Goal: Information Seeking & Learning: Learn about a topic

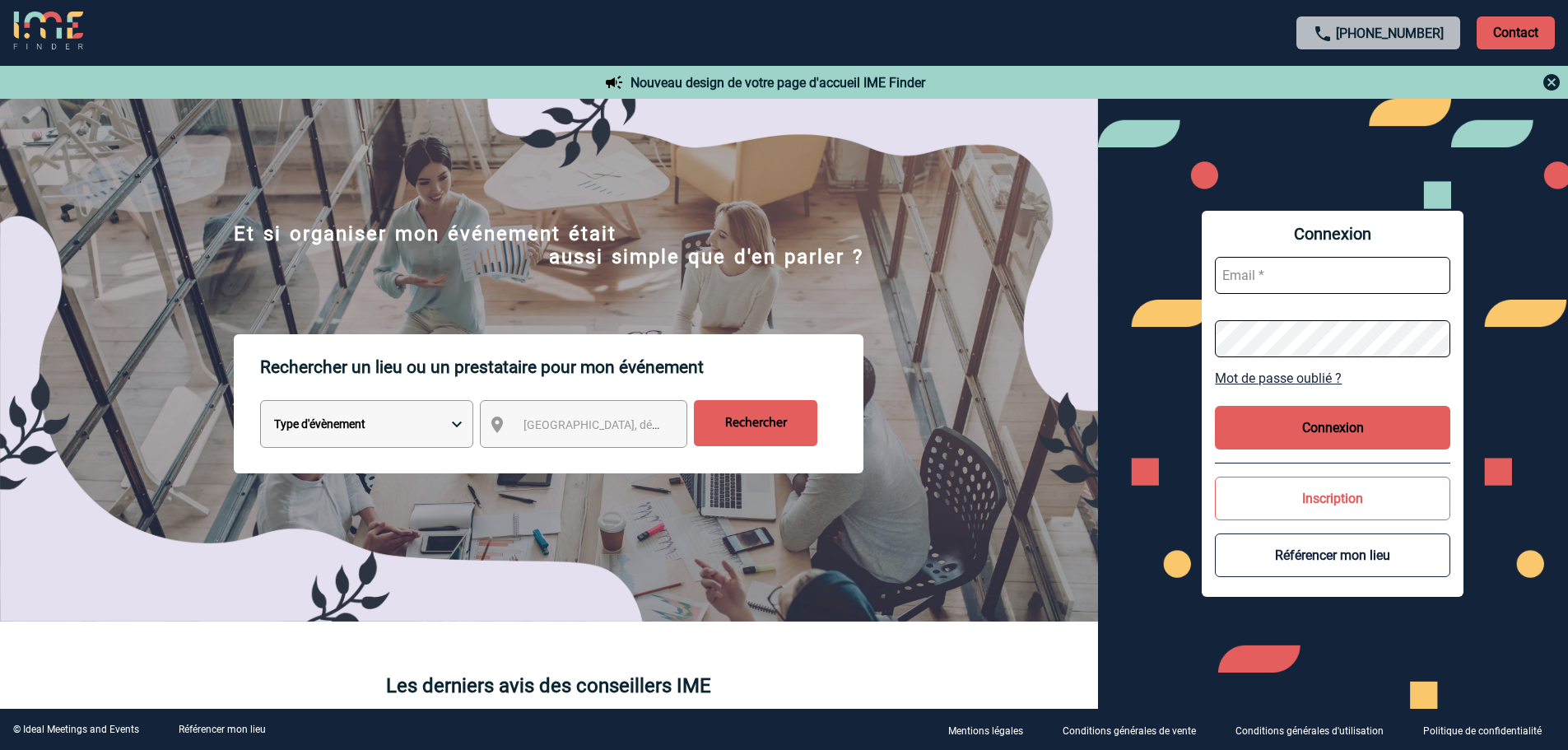
type input "[EMAIL_ADDRESS][DOMAIN_NAME]"
click at [1306, 434] on button "Connexion" at bounding box center [1333, 427] width 235 height 44
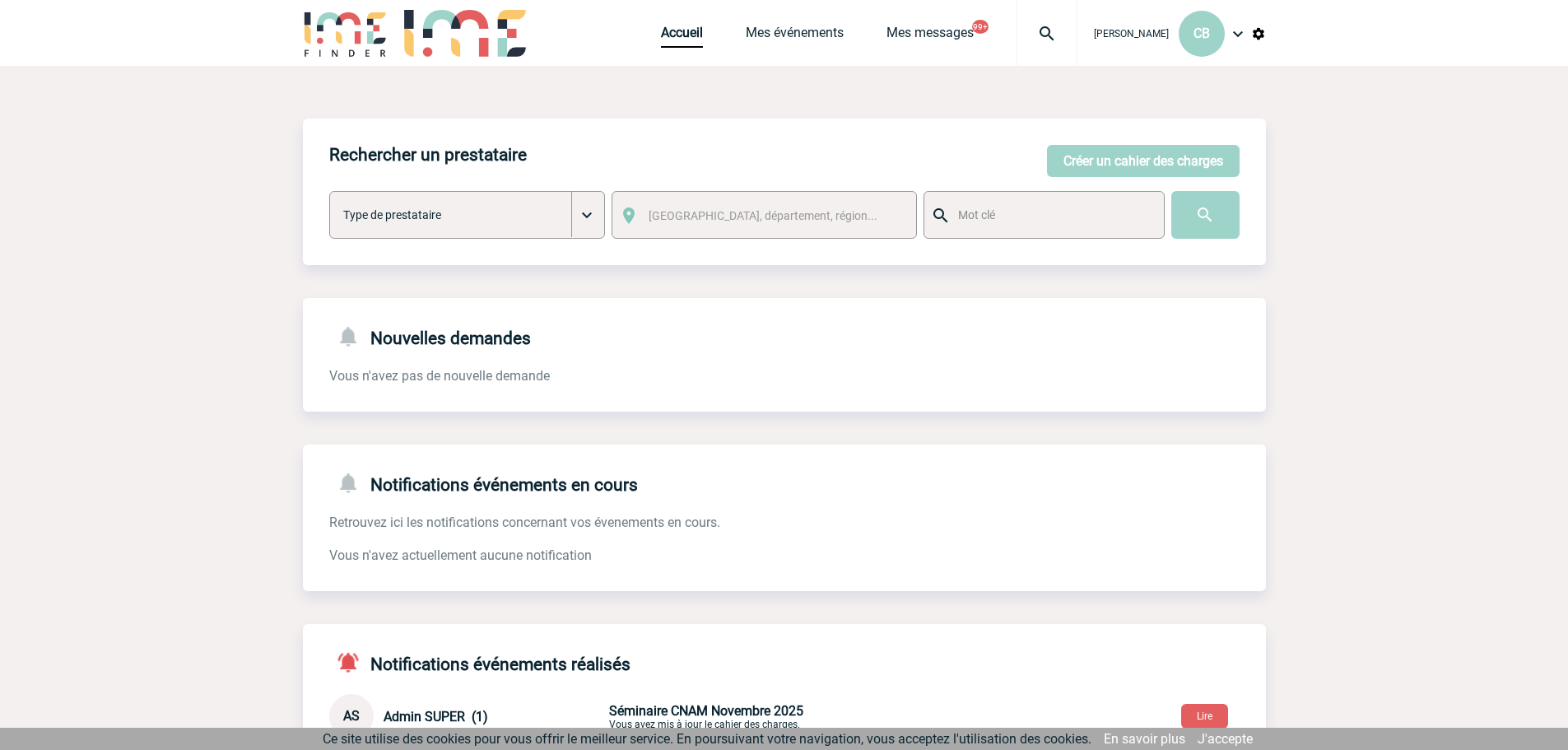
click at [990, 228] on div at bounding box center [1044, 215] width 242 height 48
click at [999, 216] on input "text" at bounding box center [1052, 215] width 195 height 22
type input "oenosphère"
click at [1181, 215] on input "image" at bounding box center [1205, 215] width 68 height 48
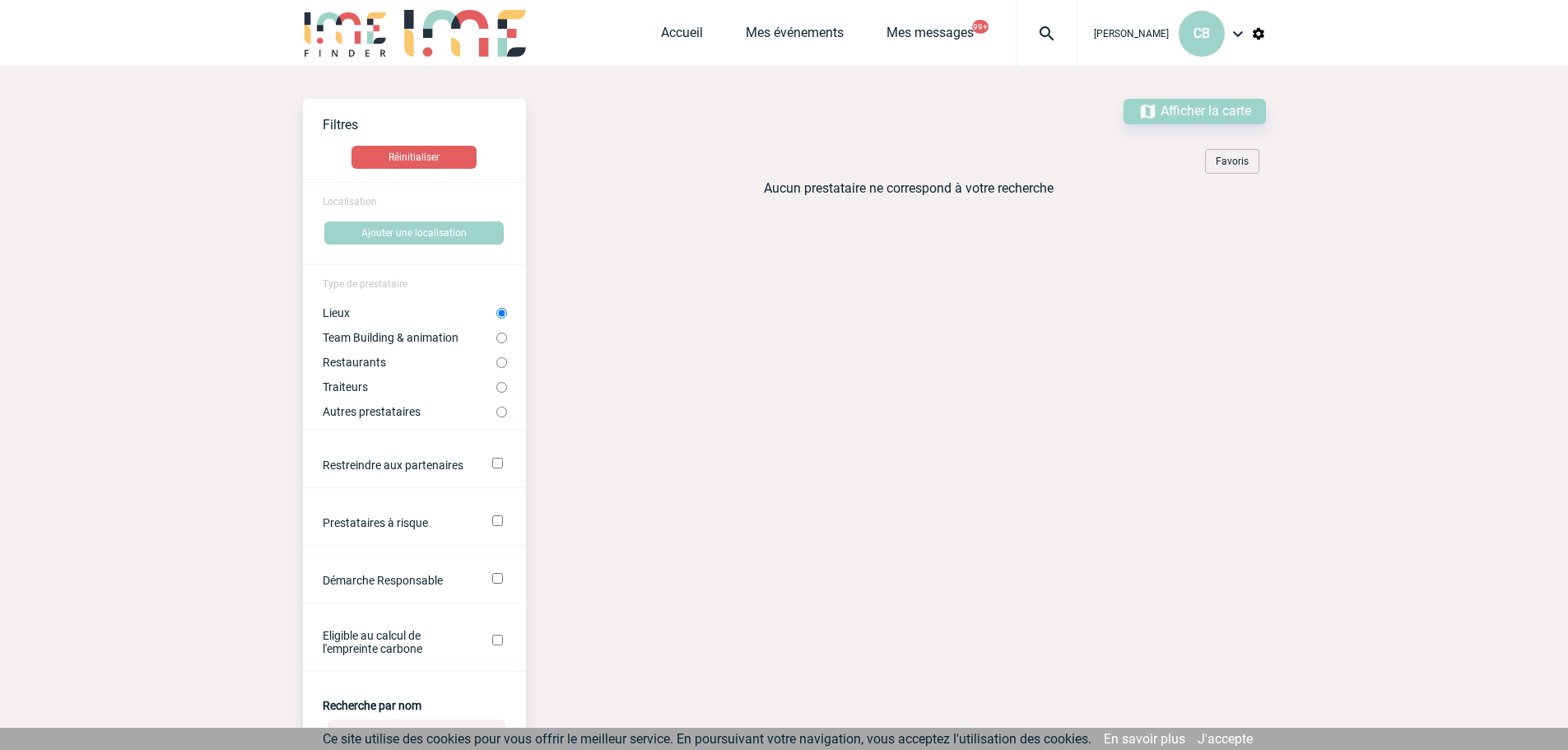
click at [455, 343] on label "Team Building & animation" at bounding box center [409, 337] width 174 height 13
click at [496, 343] on input "Team Building & animation" at bounding box center [501, 338] width 10 height 10
radio input "true"
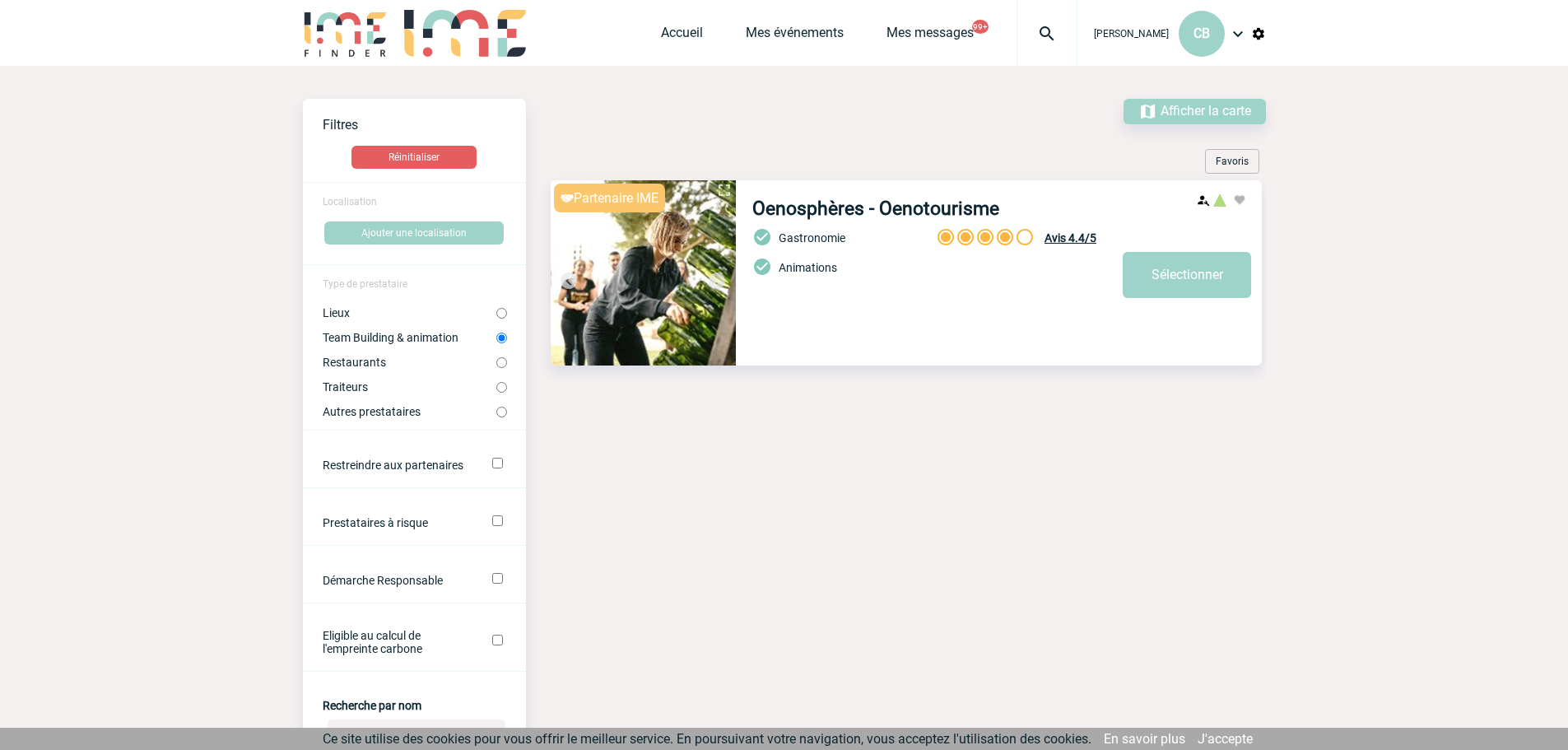
click at [727, 315] on img at bounding box center [644, 273] width 185 height 185
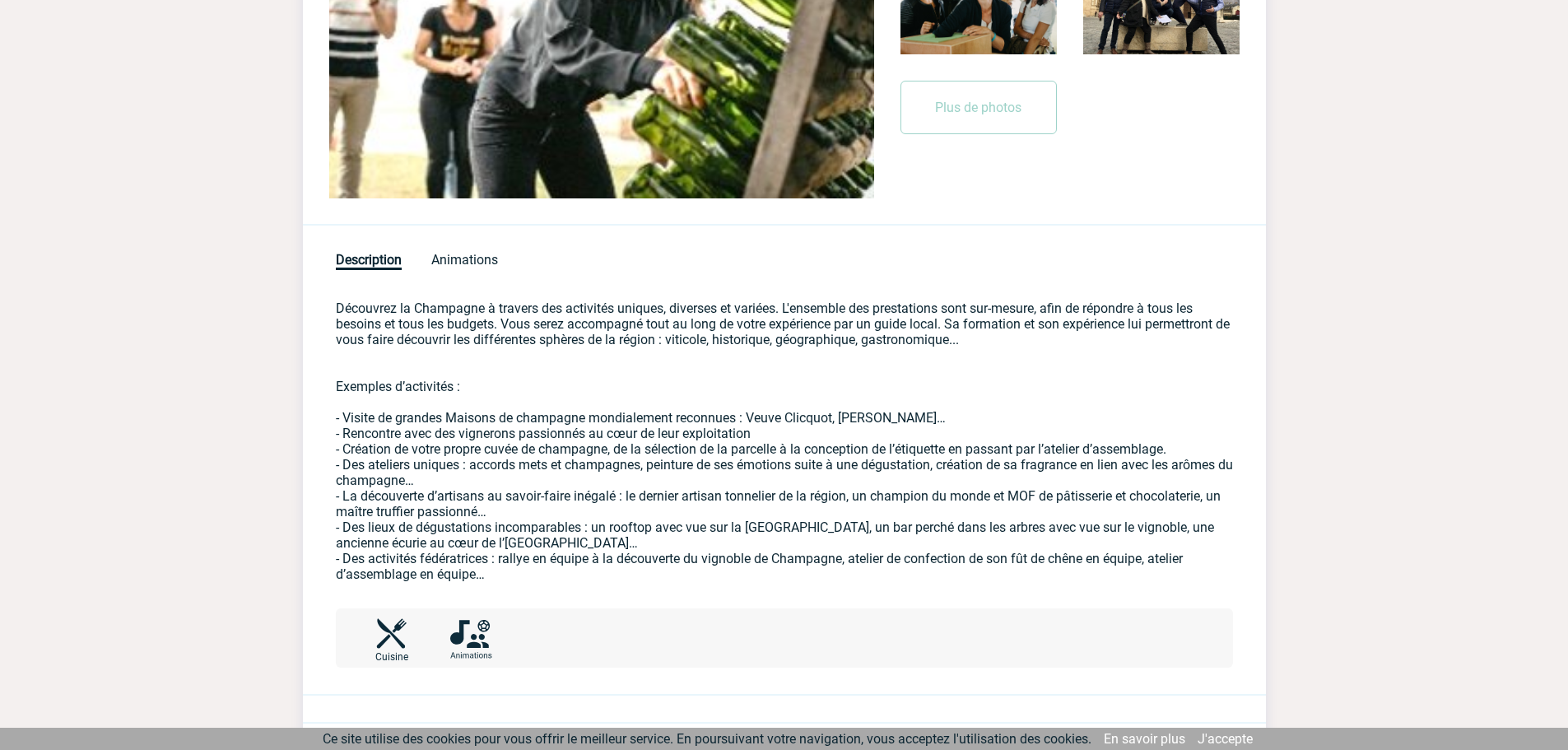
scroll to position [604, 0]
